Goal: Task Accomplishment & Management: Manage account settings

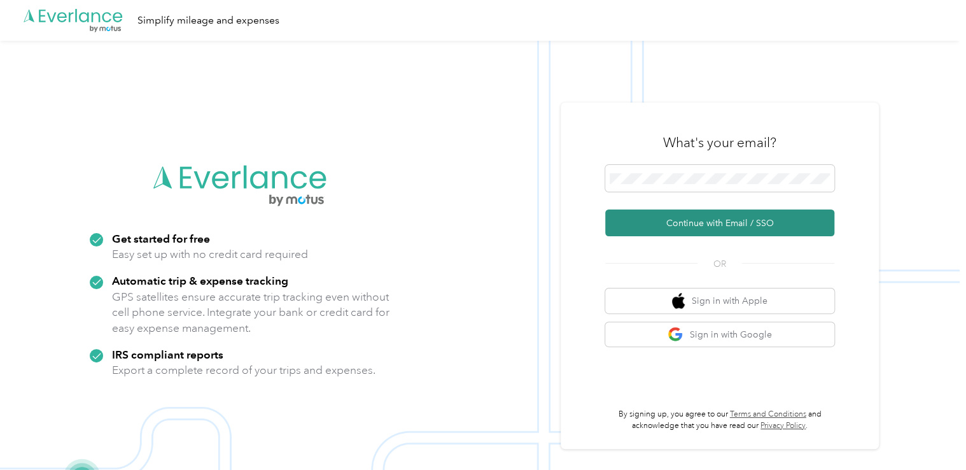
click at [707, 223] on button "Continue with Email / SSO" at bounding box center [719, 222] width 229 height 27
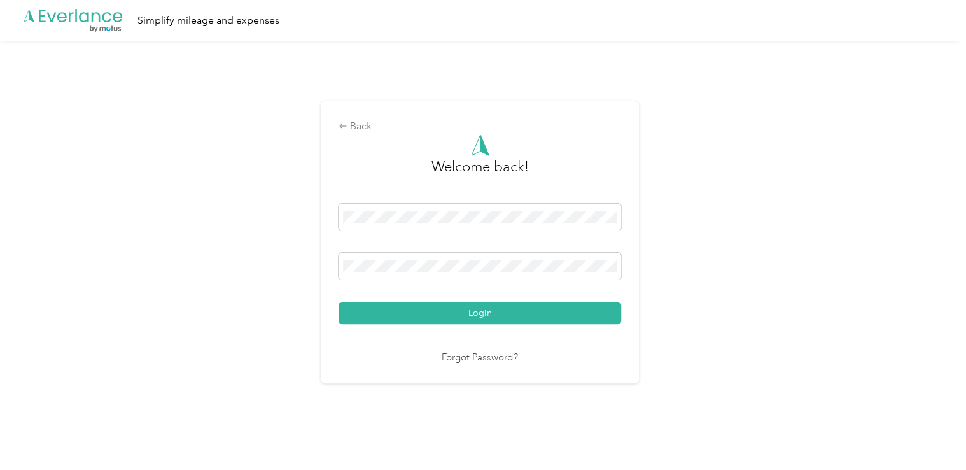
click at [472, 357] on link "Forgot Password?" at bounding box center [480, 358] width 76 height 15
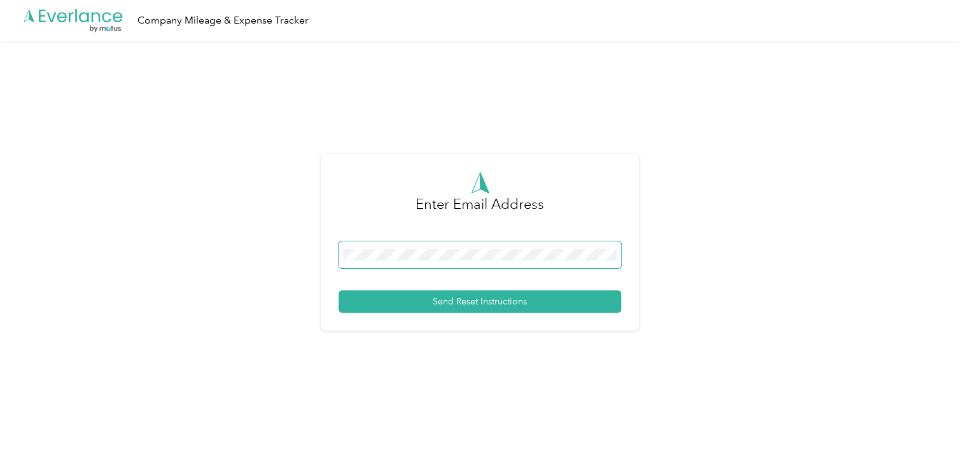
click at [404, 241] on span at bounding box center [480, 254] width 283 height 27
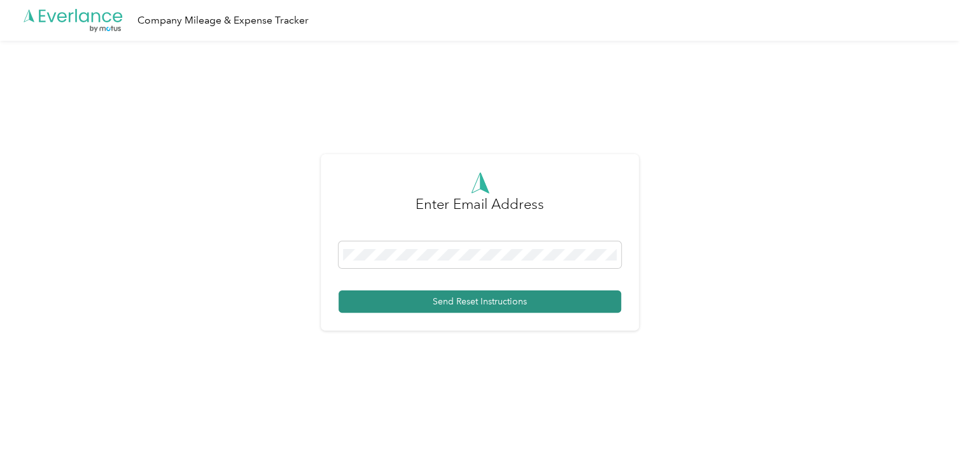
click at [448, 307] on button "Send Reset Instructions" at bounding box center [480, 301] width 283 height 22
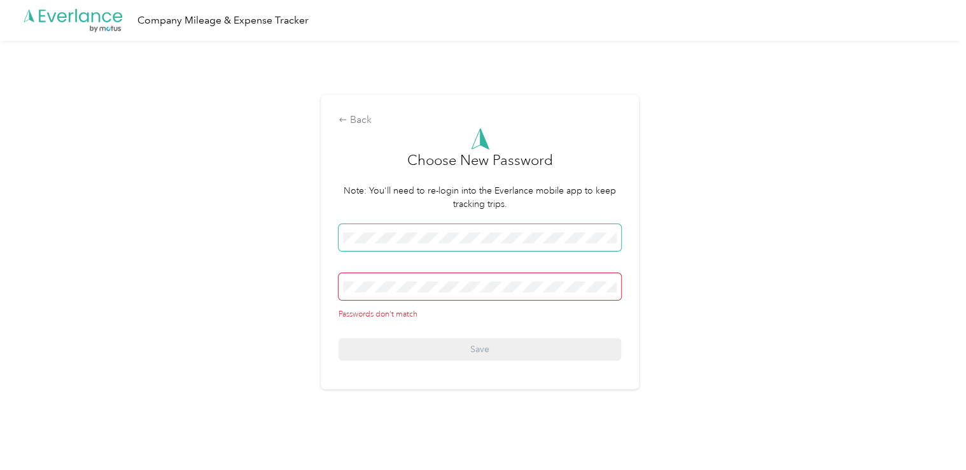
click at [341, 230] on div "Back Choose New Password Note: You'll need to re-login into the Everlance mobil…" at bounding box center [480, 242] width 318 height 294
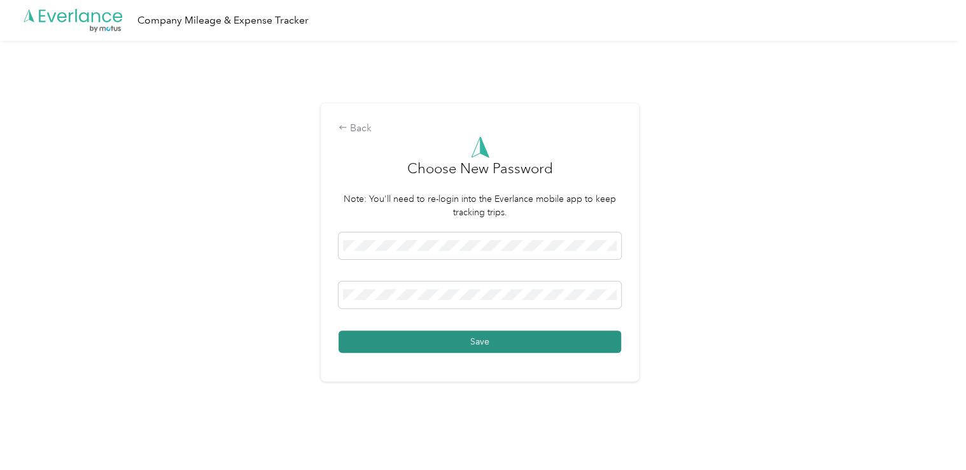
click at [519, 342] on button "Save" at bounding box center [480, 341] width 283 height 22
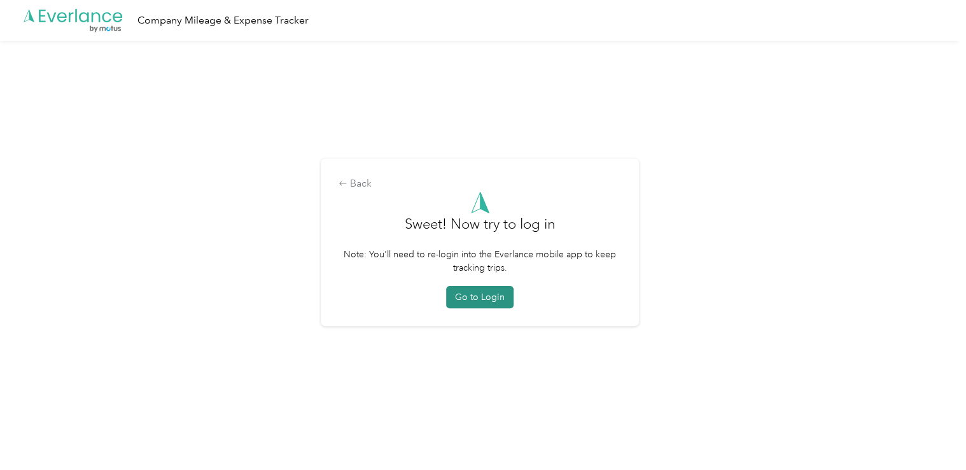
click at [485, 300] on button "Go to Login" at bounding box center [479, 297] width 67 height 22
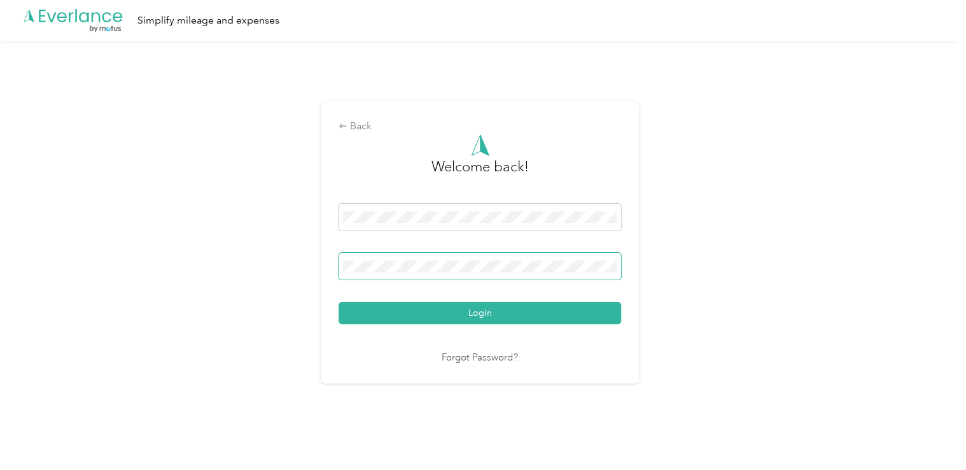
click at [339, 302] on button "Login" at bounding box center [480, 313] width 283 height 22
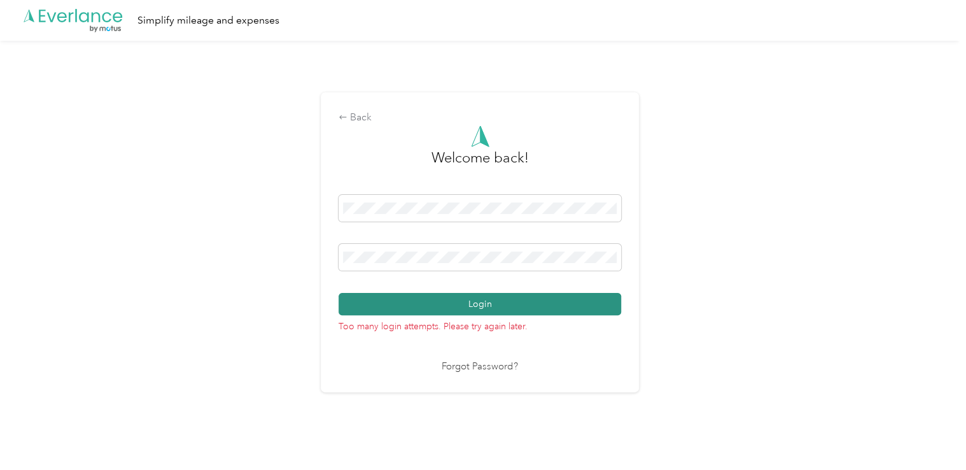
click at [477, 305] on button "Login" at bounding box center [480, 304] width 283 height 22
